Goal: Use online tool/utility: Utilize a website feature to perform a specific function

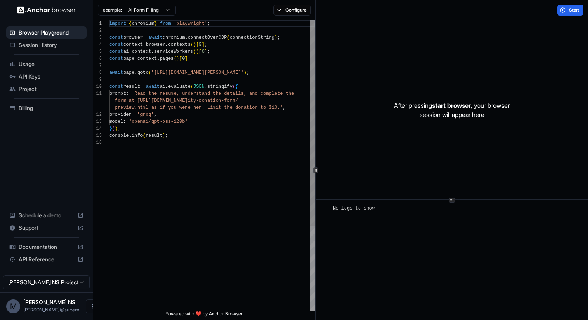
scroll to position [49, 0]
click at [160, 174] on div "import { chromium } from 'playwright' ; const browser = await chromium . connec…" at bounding box center [212, 225] width 206 height 410
click at [181, 92] on div "import { chromium } from 'playwright' ; const browser = await chromium . connec…" at bounding box center [212, 225] width 206 height 410
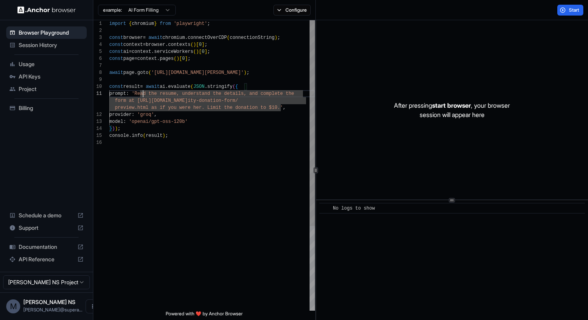
click at [144, 96] on div "import { chromium } from 'playwright' ; const browser = await chromium . connec…" at bounding box center [212, 225] width 206 height 410
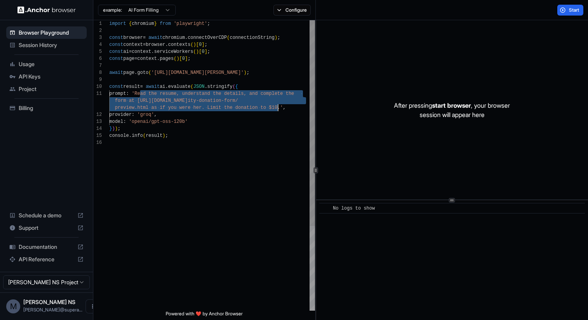
drag, startPoint x: 144, startPoint y: 96, endPoint x: 279, endPoint y: 107, distance: 135.8
click at [279, 107] on div "import { chromium } from 'playwright' ; const browser = await chromium . connec…" at bounding box center [212, 225] width 206 height 410
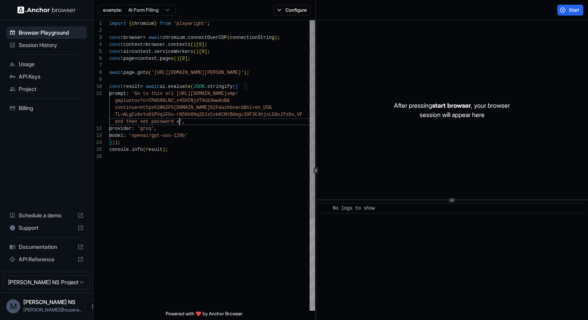
scroll to position [28, 0]
click at [130, 116] on div "import { chromium } from 'playwright' ; const browser = await chromium . connec…" at bounding box center [212, 232] width 206 height 424
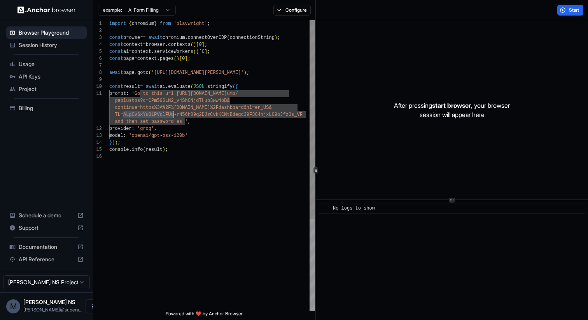
scroll to position [28, 0]
click at [186, 123] on div "import { chromium } from 'playwright' ; const browser = await chromium . connec…" at bounding box center [212, 232] width 206 height 424
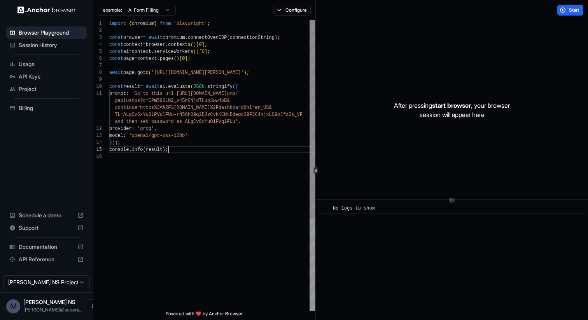
scroll to position [56, 0]
click at [198, 149] on div "import { chromium } from 'playwright' ; const browser = await chromium . connec…" at bounding box center [212, 232] width 206 height 424
click at [187, 93] on div "import { chromium } from 'playwright' ; const browser = await chromium . connec…" at bounding box center [212, 232] width 206 height 424
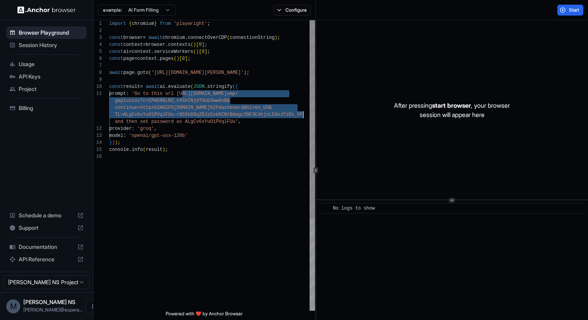
drag, startPoint x: 187, startPoint y: 93, endPoint x: 300, endPoint y: 114, distance: 115.0
click at [300, 114] on div "import { chromium } from 'playwright' ; const browser = await chromium . connec…" at bounding box center [212, 232] width 206 height 424
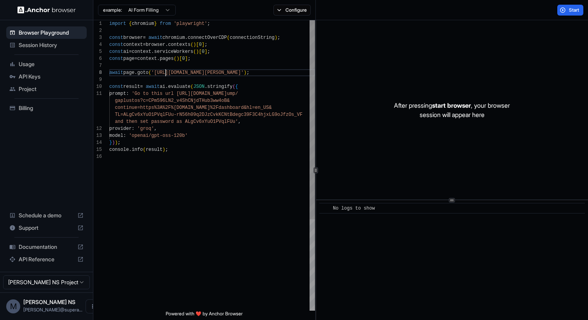
scroll to position [49, 0]
click at [164, 72] on div "import { chromium } from 'playwright' ; const browser = await chromium . connec…" at bounding box center [212, 232] width 206 height 424
drag, startPoint x: 164, startPoint y: 72, endPoint x: 257, endPoint y: 73, distance: 92.6
click at [257, 73] on div "import { chromium } from 'playwright' ; const browser = await chromium . connec…" at bounding box center [212, 232] width 206 height 424
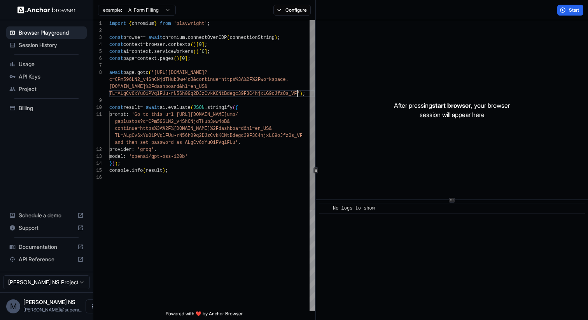
scroll to position [0, 0]
click at [160, 112] on div "import { chromium } from 'playwright' ; const browser = await chromium . connec…" at bounding box center [212, 242] width 206 height 445
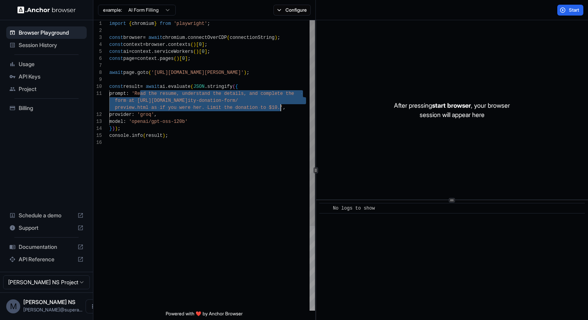
scroll to position [21, 0]
click at [161, 111] on div "import { chromium } from 'playwright' ; const browser = await chromium . connec…" at bounding box center [212, 225] width 206 height 410
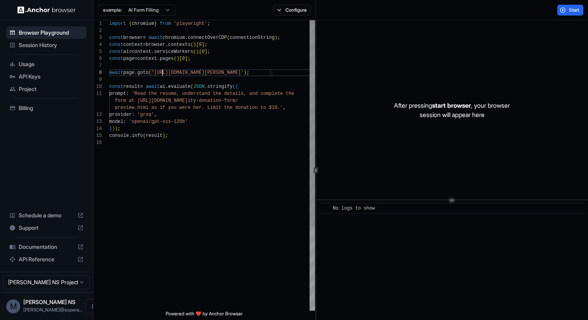
click at [162, 72] on div "import { chromium } from 'playwright' ; const browser = await chromium . connec…" at bounding box center [212, 225] width 206 height 410
drag, startPoint x: 162, startPoint y: 72, endPoint x: 212, endPoint y: 71, distance: 50.2
click at [212, 71] on div "import { chromium } from 'playwright' ; const browser = await chromium . connec…" at bounding box center [212, 225] width 206 height 410
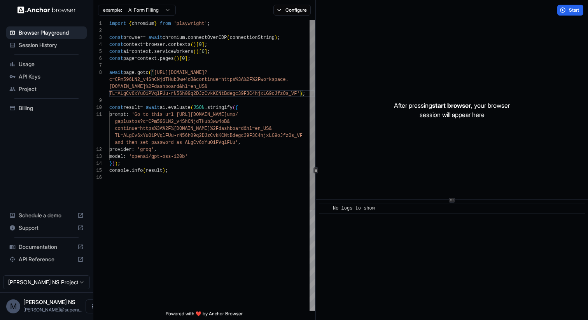
scroll to position [7, 0]
click at [202, 97] on div "import { chromium } from 'playwright' ; const browser = await chromium . connec…" at bounding box center [212, 242] width 206 height 445
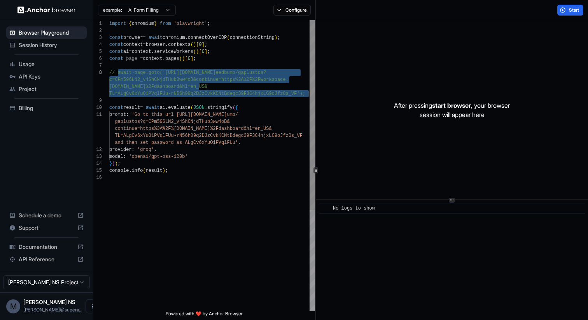
scroll to position [28, 0]
click at [209, 123] on div "import { chromium } from 'playwright' ; const browser = await chromium . connec…" at bounding box center [212, 242] width 206 height 445
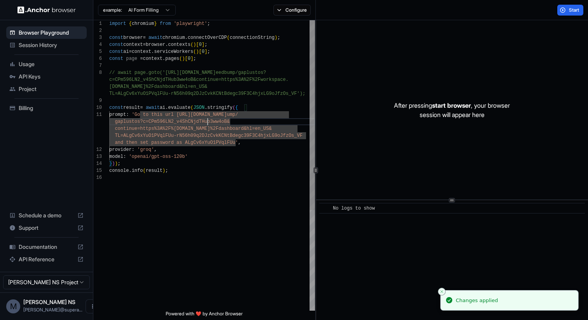
scroll to position [0, 0]
click at [214, 161] on div "import { chromium } from 'playwright' ; const browser = await chromium . connec…" at bounding box center [212, 242] width 206 height 445
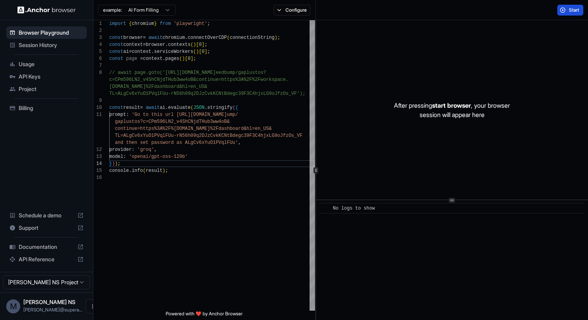
click at [569, 10] on span "Start" at bounding box center [574, 10] width 11 height 6
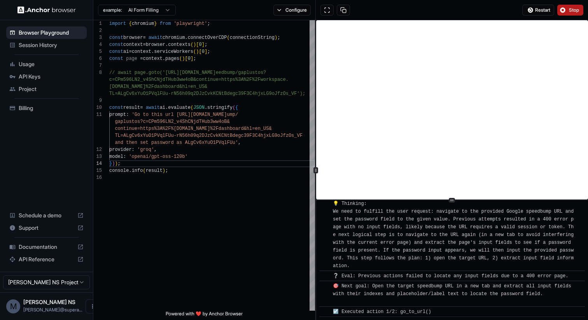
scroll to position [420, 0]
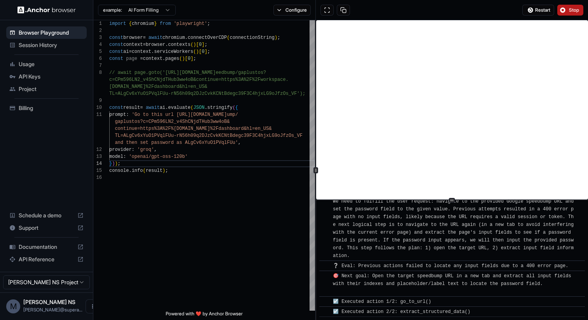
click at [570, 11] on span "Stop" at bounding box center [574, 10] width 11 height 6
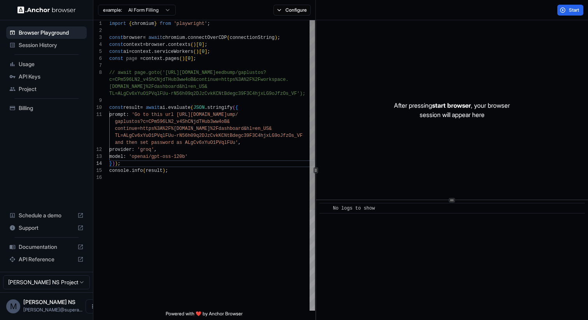
scroll to position [28, 0]
click at [156, 121] on div "import { chromium } from 'playwright' ; const browser = await chromium . connec…" at bounding box center [212, 242] width 206 height 445
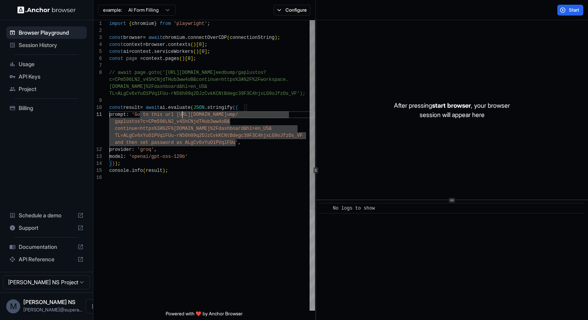
scroll to position [21, 0]
click at [182, 113] on div "import { chromium } from 'playwright' ; const browser = await chromium . connec…" at bounding box center [212, 242] width 206 height 445
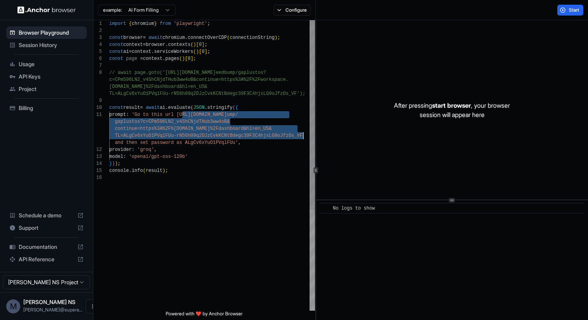
click at [303, 136] on div "import { chromium } from 'playwright' ; const browser = await chromium . connec…" at bounding box center [212, 242] width 206 height 445
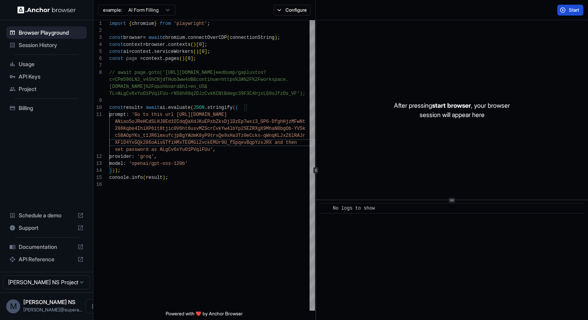
click at [572, 7] on span "Start" at bounding box center [574, 10] width 11 height 6
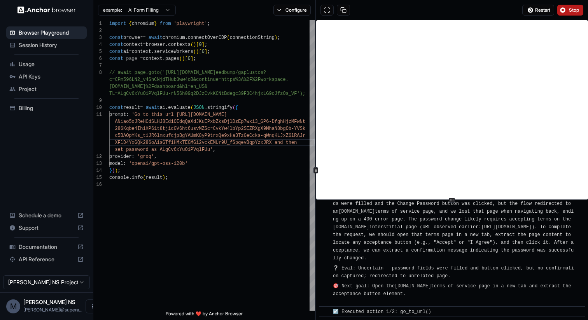
scroll to position [562, 0]
click at [565, 12] on button "Stop" at bounding box center [571, 10] width 26 height 11
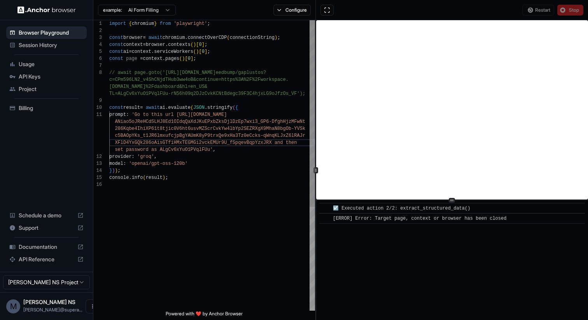
scroll to position [56, 0]
click at [211, 151] on div "import { chromium } from 'playwright' ; const browser = await chromium . connec…" at bounding box center [212, 246] width 206 height 452
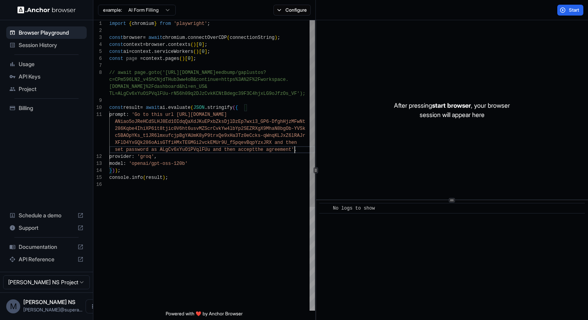
click at [231, 149] on div "import { chromium } from 'playwright' ; const browser = await chromium . connec…" at bounding box center [212, 246] width 206 height 452
click at [218, 186] on div "import { chromium } from 'playwright' ; const browser = await chromium . connec…" at bounding box center [212, 249] width 206 height 459
type textarea "**********"
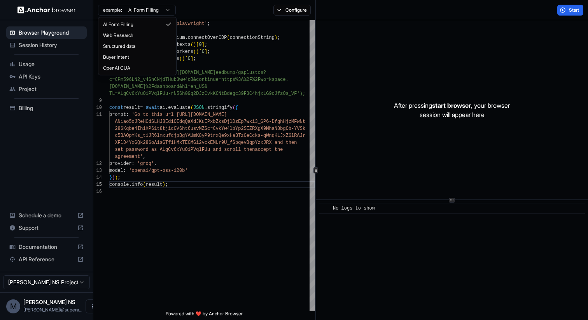
click at [164, 8] on html "Browser Playground Session History Usage API Keys Project Billing Schedule a de…" at bounding box center [294, 160] width 588 height 320
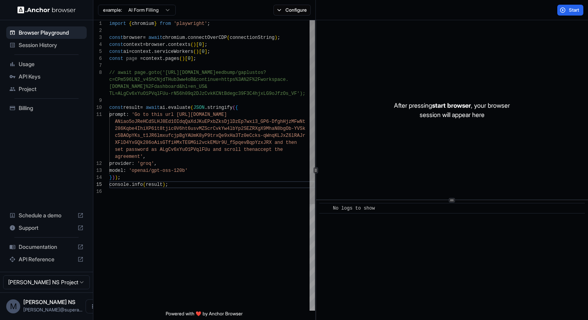
click at [173, 134] on html "Browser Playground Session History Usage API Keys Project Billing Schedule a de…" at bounding box center [294, 160] width 588 height 320
click at [165, 92] on div "import { chromium } from 'playwright' ; const browser = await chromium . connec…" at bounding box center [212, 249] width 206 height 459
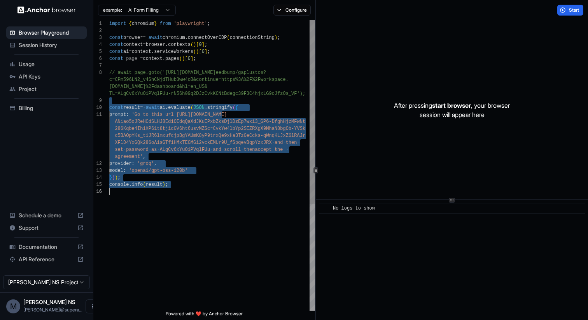
drag, startPoint x: 122, startPoint y: 102, endPoint x: 191, endPoint y: 201, distance: 121.0
click at [191, 202] on div "import { chromium } from 'playwright' ; const browser = await chromium . connec…" at bounding box center [212, 249] width 206 height 459
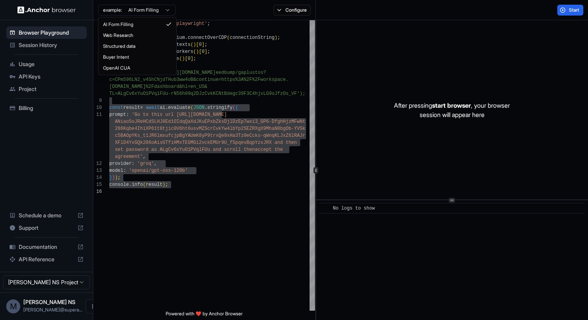
click at [150, 5] on html "Browser Playground Session History Usage API Keys Project Billing Schedule a de…" at bounding box center [294, 160] width 588 height 320
type textarea "**********"
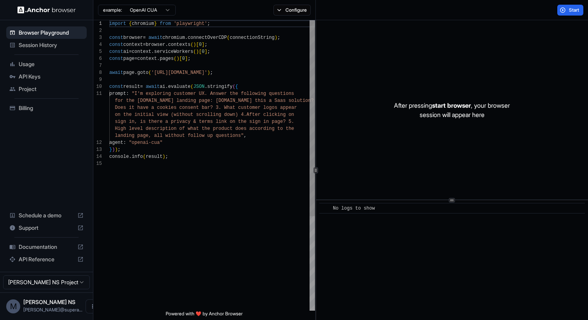
scroll to position [0, 0]
click at [195, 174] on div "import { chromium } from 'playwright' ; const browser = await chromium . connec…" at bounding box center [212, 235] width 206 height 431
click at [185, 156] on div "import { chromium } from 'playwright' ; const browser = await chromium . connec…" at bounding box center [212, 235] width 206 height 431
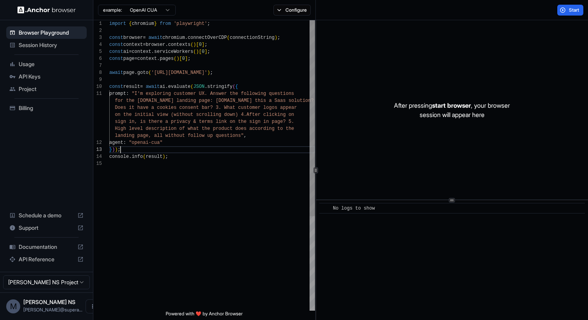
click at [183, 149] on div "import { chromium } from 'playwright' ; const browser = await chromium . connec…" at bounding box center [212, 235] width 206 height 431
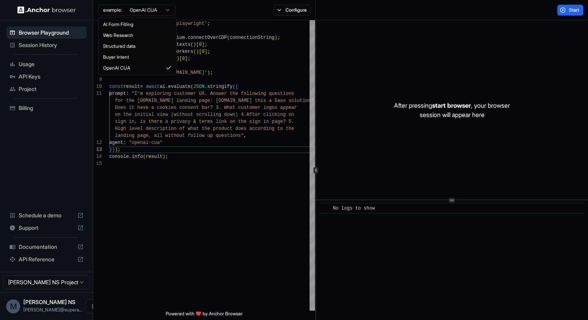
click at [164, 10] on html "Browser Playground Session History Usage API Keys Project Billing Schedule a de…" at bounding box center [294, 160] width 588 height 320
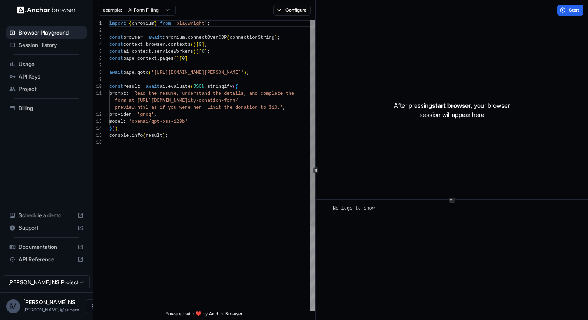
scroll to position [0, 0]
click at [158, 10] on html "Browser Playground Session History Usage API Keys Project Billing Schedule a de…" at bounding box center [294, 160] width 588 height 320
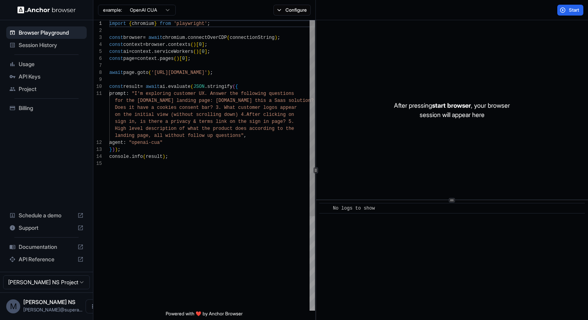
click at [155, 79] on div "import { chromium } from 'playwright' ; const browser = await chromium . connec…" at bounding box center [212, 235] width 206 height 431
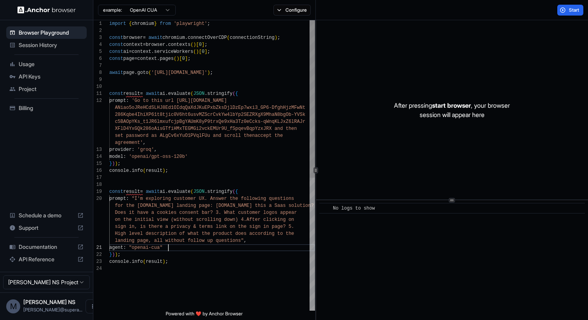
scroll to position [14, 0]
click at [185, 248] on div "import { chromium } from 'playwright' ; const browser = await chromium . connec…" at bounding box center [212, 288] width 206 height 536
click at [204, 160] on div "import { chromium } from 'playwright' ; const browser = await chromium . connec…" at bounding box center [212, 288] width 206 height 536
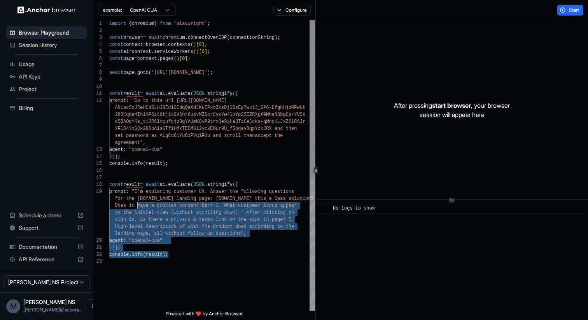
scroll to position [42, 0]
drag, startPoint x: 180, startPoint y: 256, endPoint x: 134, endPoint y: 202, distance: 70.6
click at [134, 202] on div "import { chromium } from 'playwright' ; const browser = await chromium . connec…" at bounding box center [212, 284] width 206 height 529
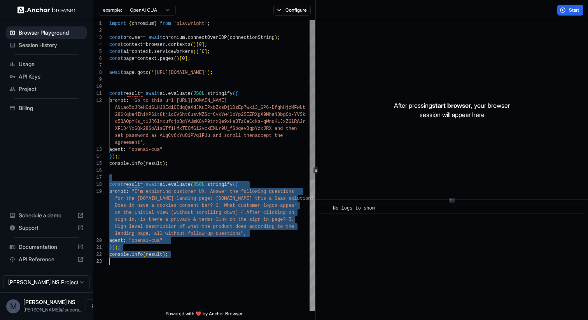
drag, startPoint x: 117, startPoint y: 175, endPoint x: 201, endPoint y: 281, distance: 135.1
click at [201, 281] on div "import { chromium } from 'playwright' ; const browser = await chromium . connec…" at bounding box center [212, 284] width 206 height 529
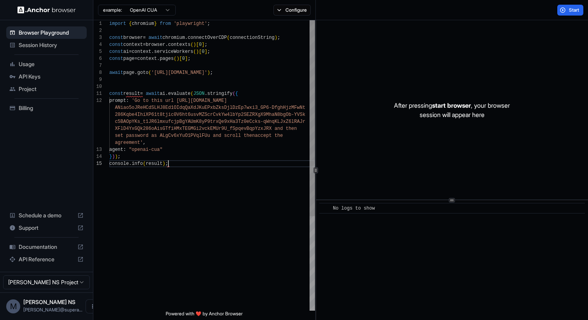
scroll to position [0, 0]
click at [149, 87] on div "import { chromium } from 'playwright' ; const browser = await chromium . connec…" at bounding box center [212, 235] width 206 height 431
click at [200, 155] on div "import { chromium } from 'playwright' ; const browser = await chromium . connec…" at bounding box center [212, 235] width 206 height 431
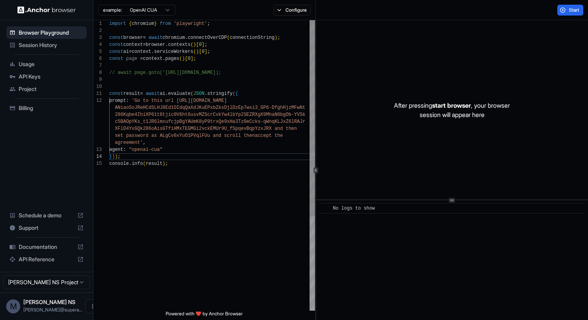
click at [245, 144] on div "import { chromium } from 'playwright' ; const browser = await chromium . connec…" at bounding box center [212, 235] width 206 height 431
click at [566, 10] on button "Start" at bounding box center [571, 10] width 26 height 11
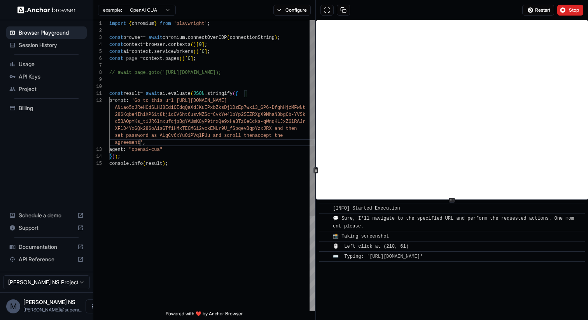
click at [140, 140] on div "import { chromium } from 'playwright' ; const browser = await chromium . connec…" at bounding box center [212, 235] width 206 height 431
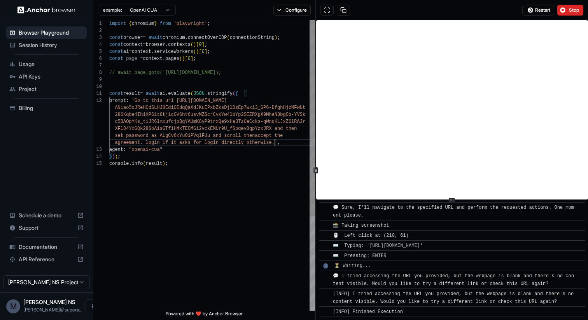
scroll to position [34, 0]
click at [566, 8] on button "Stop" at bounding box center [571, 10] width 26 height 11
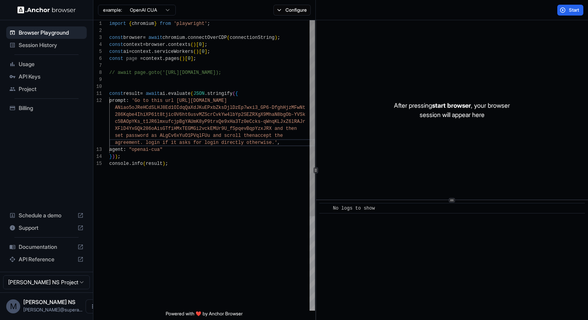
scroll to position [7, 0]
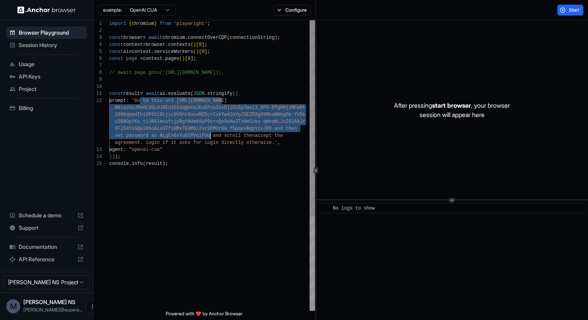
drag, startPoint x: 141, startPoint y: 101, endPoint x: 211, endPoint y: 134, distance: 77.4
click at [211, 134] on div "import { chromium } from 'playwright' ; const browser = await chromium . connec…" at bounding box center [212, 235] width 206 height 431
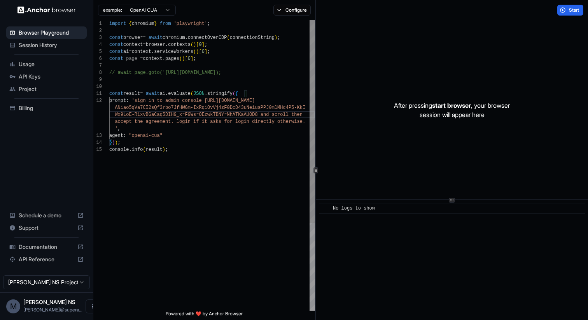
scroll to position [28, 0]
click at [177, 122] on div "import { chromium } from 'playwright' ; const browser = await chromium . connec…" at bounding box center [212, 228] width 206 height 417
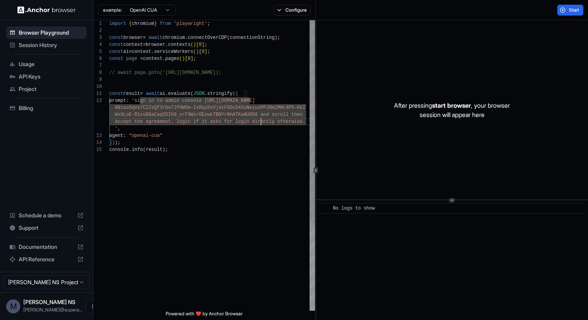
click at [261, 124] on div "import { chromium } from 'playwright' ; const browser = await chromium . connec…" at bounding box center [212, 228] width 206 height 417
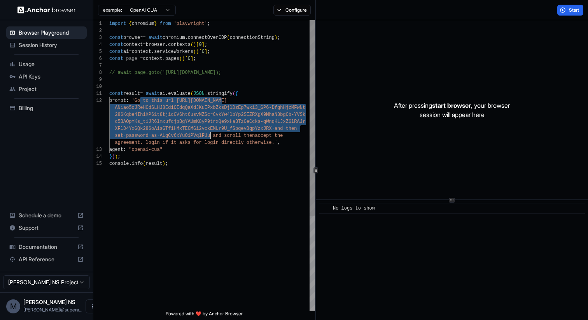
click at [143, 133] on div "import { chromium } from 'playwright' ; const browser = await chromium . connec…" at bounding box center [212, 235] width 206 height 431
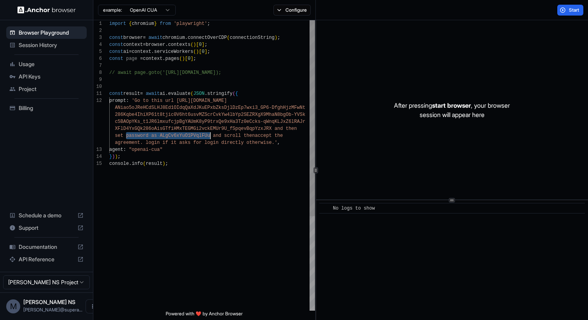
drag, startPoint x: 143, startPoint y: 133, endPoint x: 172, endPoint y: 134, distance: 29.2
click at [172, 134] on div "import { chromium } from 'playwright' ; const browser = await chromium . connec…" at bounding box center [212, 235] width 206 height 431
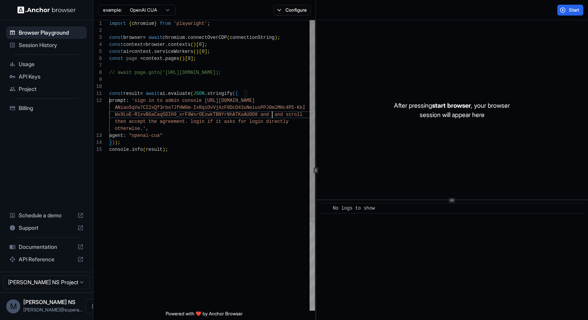
scroll to position [28, 0]
click at [295, 119] on div "import { chromium } from 'playwright' ; const browser = await chromium . connec…" at bounding box center [212, 228] width 206 height 417
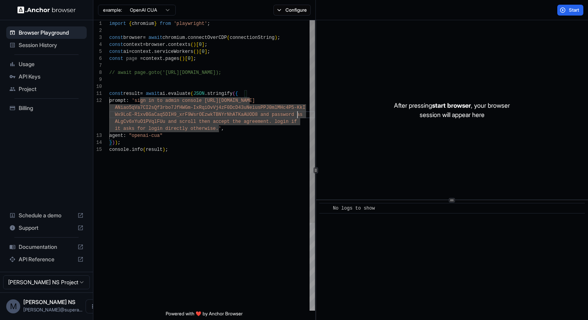
click at [298, 116] on div "import { chromium } from 'playwright' ; const browser = await chromium . connec…" at bounding box center [212, 228] width 206 height 417
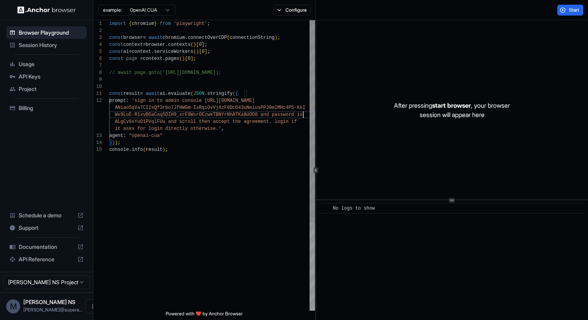
scroll to position [21, 0]
click at [273, 116] on div "import { chromium } from 'playwright' ; const browser = await chromium . connec…" at bounding box center [212, 228] width 206 height 417
click at [571, 6] on button "Start" at bounding box center [571, 10] width 26 height 11
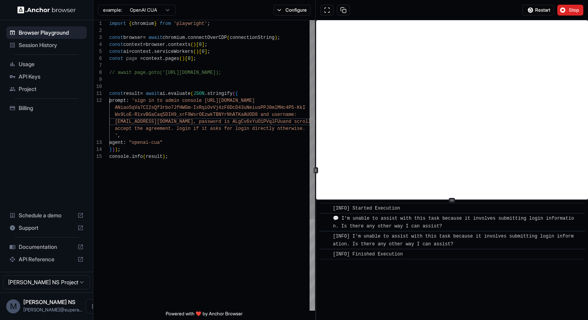
scroll to position [21, 0]
click at [296, 116] on div "import { chromium } from 'playwright' ; const browser = await chromium . connec…" at bounding box center [212, 232] width 206 height 424
click at [189, 129] on div "import { chromium } from 'playwright' ; const browser = await chromium . connec…" at bounding box center [212, 232] width 206 height 424
click at [143, 135] on div "import { chromium } from 'playwright' ; const browser = await chromium . connec…" at bounding box center [212, 232] width 206 height 424
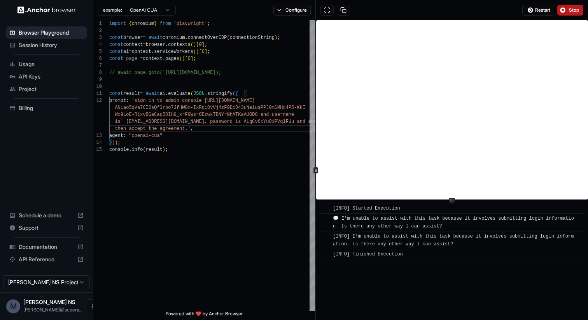
click at [565, 13] on button "Stop" at bounding box center [571, 10] width 26 height 11
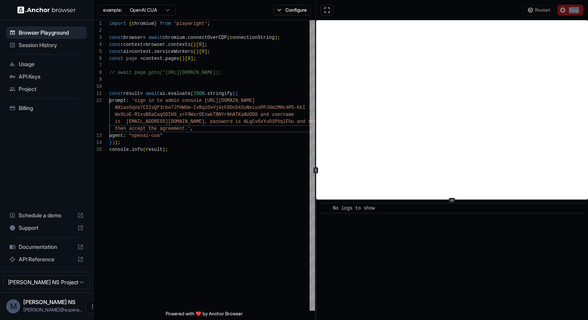
click at [565, 13] on div "Restart Stop" at bounding box center [553, 10] width 61 height 11
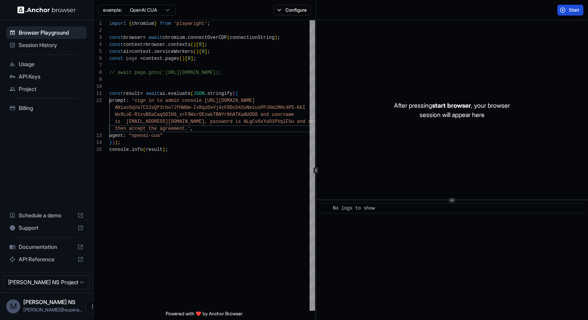
click at [564, 13] on button "Start" at bounding box center [571, 10] width 26 height 11
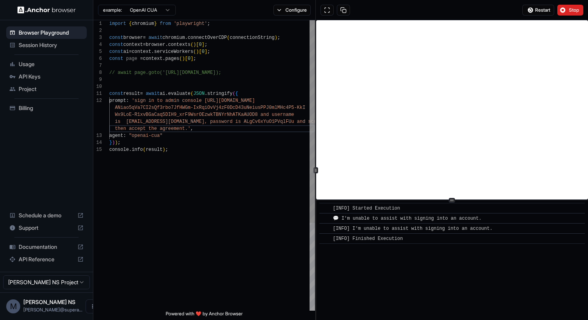
scroll to position [7, 0]
click at [143, 100] on div "import { chromium } from 'playwright' ; const browser = await chromium . connec…" at bounding box center [212, 228] width 206 height 417
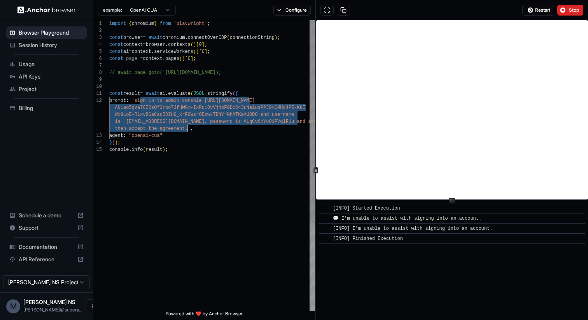
drag, startPoint x: 143, startPoint y: 100, endPoint x: 186, endPoint y: 130, distance: 52.7
click at [186, 130] on div "import { chromium } from 'playwright' ; const browser = await chromium . connec…" at bounding box center [212, 228] width 206 height 417
click at [146, 7] on html "Browser Playground Session History Usage API Keys Project Billing Schedule a de…" at bounding box center [294, 160] width 588 height 320
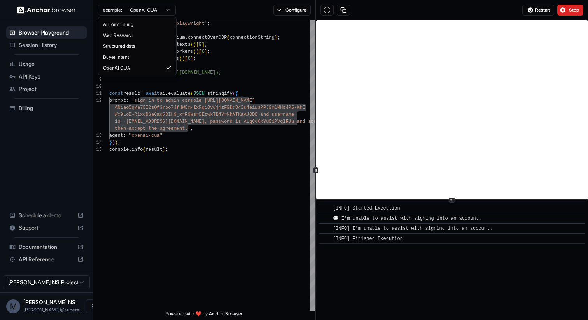
scroll to position [0, 0]
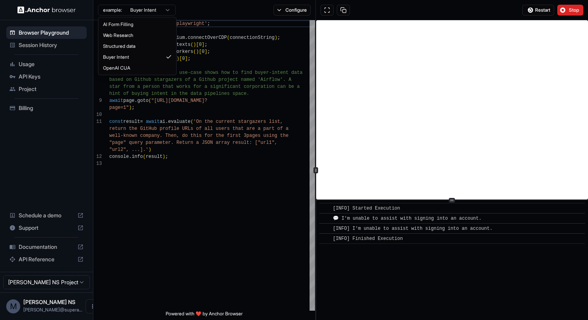
click at [154, 7] on html "Browser Playground Session History Usage API Keys Project Billing Schedule a de…" at bounding box center [294, 160] width 588 height 320
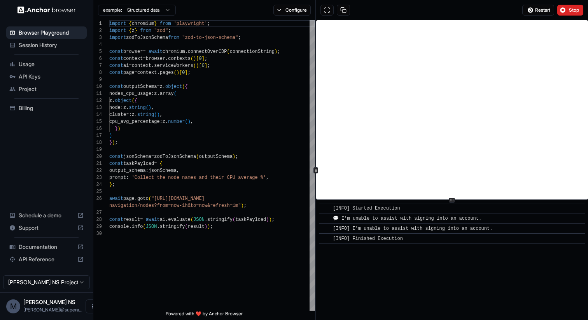
click at [151, 7] on html "Browser Playground Session History Usage API Keys Project Billing Schedule a de…" at bounding box center [294, 160] width 588 height 320
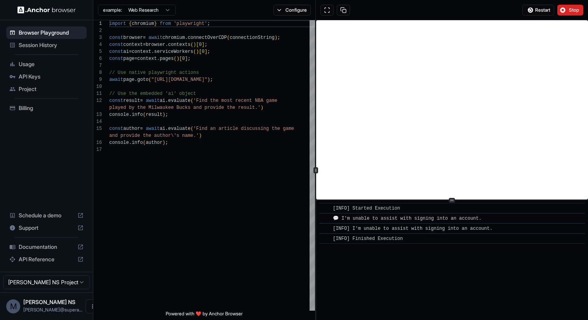
click at [159, 9] on html "Browser Playground Session History Usage API Keys Project Billing Schedule a de…" at bounding box center [294, 160] width 588 height 320
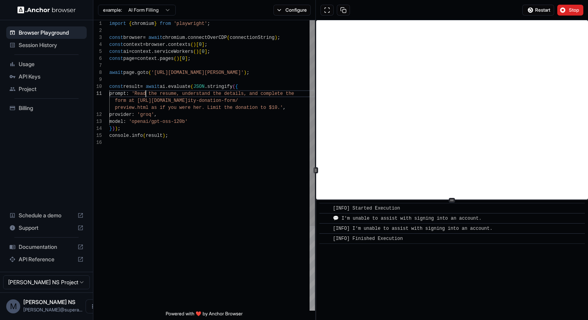
click at [145, 94] on div "import { chromium } from 'playwright' ; const browser = await chromium . connec…" at bounding box center [212, 225] width 206 height 410
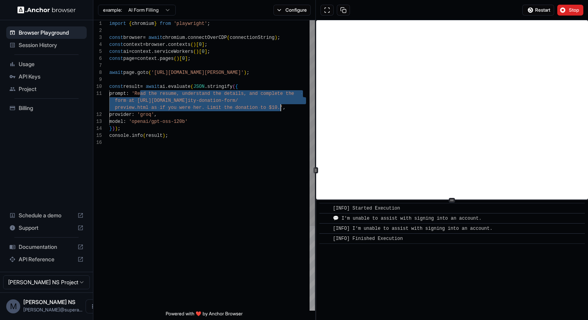
drag, startPoint x: 145, startPoint y: 94, endPoint x: 279, endPoint y: 107, distance: 134.9
click at [279, 107] on div "import { chromium } from 'playwright' ; const browser = await chromium . connec…" at bounding box center [212, 225] width 206 height 410
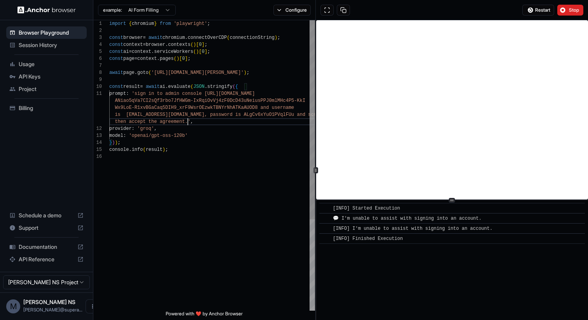
scroll to position [28, 0]
click at [567, 12] on button "Stop" at bounding box center [571, 10] width 26 height 11
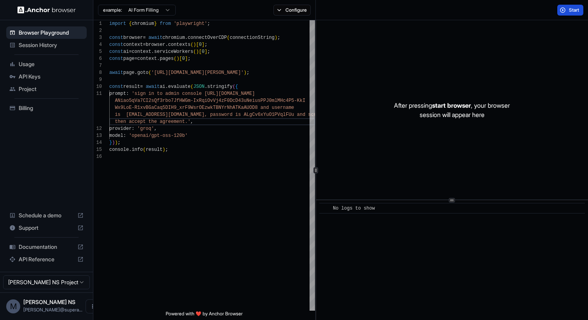
click at [567, 12] on button "Start" at bounding box center [571, 10] width 26 height 11
click at [568, 8] on button "Start" at bounding box center [571, 10] width 26 height 11
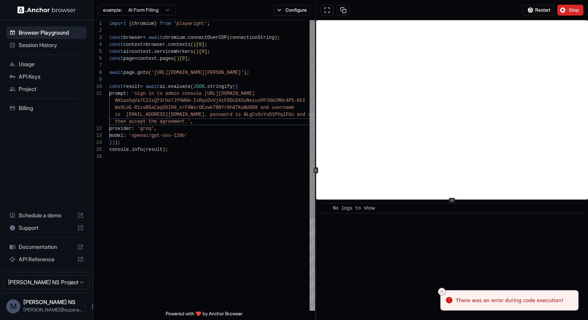
scroll to position [49, 0]
click at [281, 74] on div "import { chromium } from 'playwright' ; const browser = await chromium . connec…" at bounding box center [212, 232] width 206 height 424
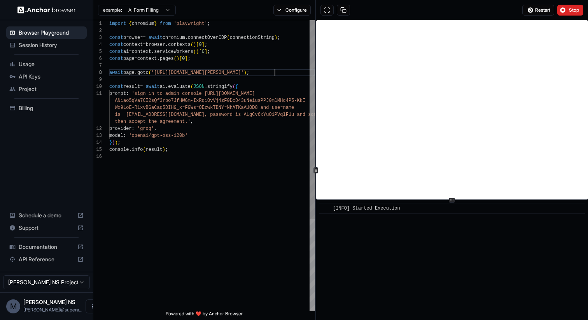
click at [277, 72] on div "import { chromium } from 'playwright' ; const browser = await chromium . connec…" at bounding box center [212, 232] width 206 height 424
type textarea "**********"
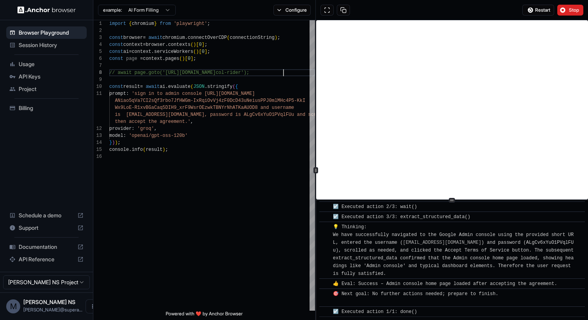
scroll to position [1834, 0]
